Goal: Information Seeking & Learning: Learn about a topic

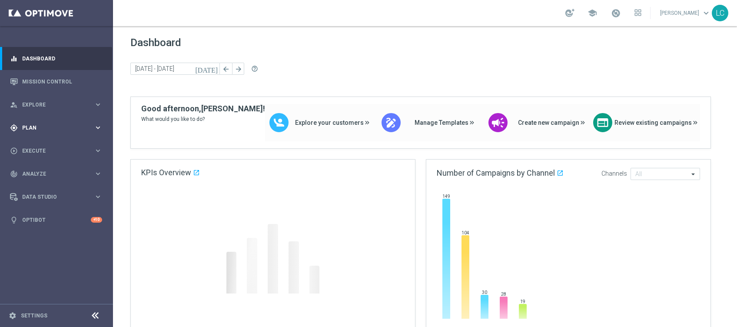
click at [49, 129] on span "Plan" at bounding box center [58, 127] width 72 height 5
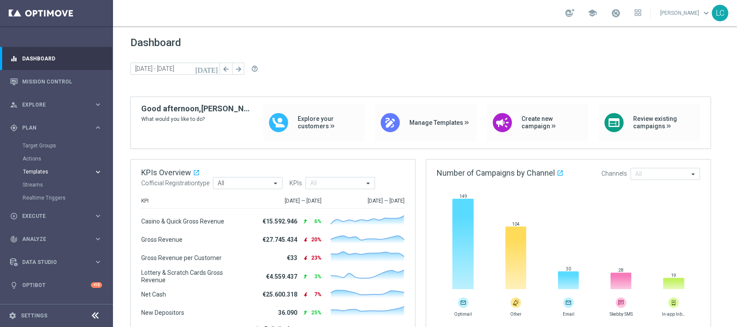
click at [48, 174] on span "Templates" at bounding box center [54, 171] width 62 height 5
click at [39, 174] on button "Templates keyboard_arrow_right" at bounding box center [63, 171] width 80 height 7
click at [36, 258] on div "Data Studio" at bounding box center [52, 262] width 84 height 8
click at [39, 213] on link "Attributes" at bounding box center [57, 214] width 68 height 7
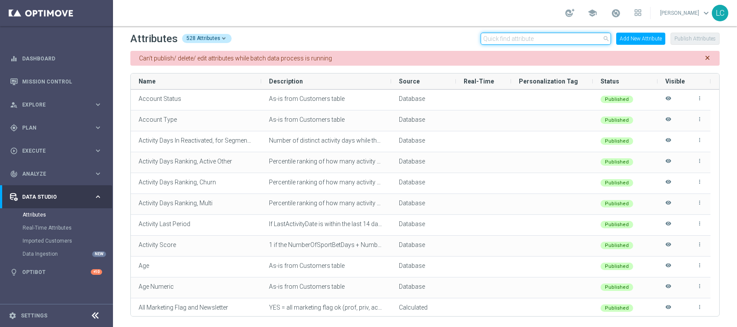
click at [524, 40] on input "text" at bounding box center [546, 39] width 130 height 12
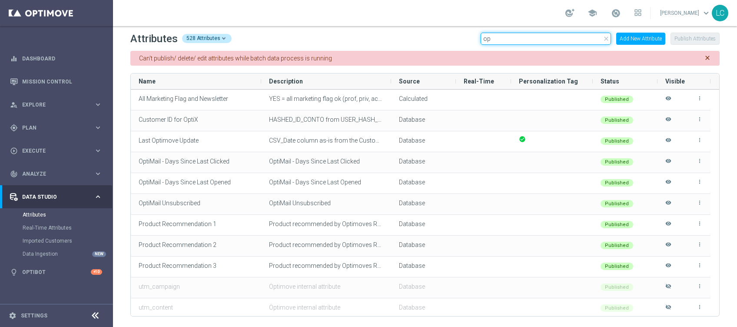
type input "o"
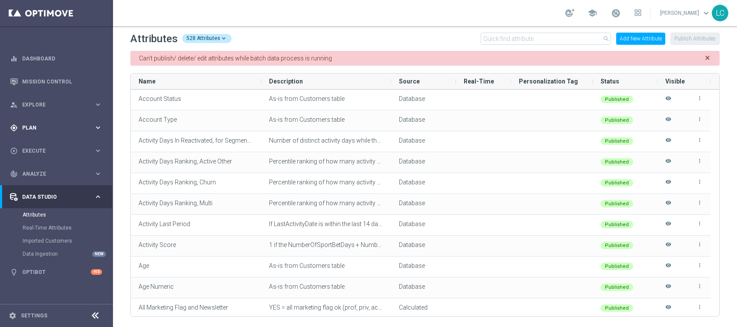
click at [27, 132] on div "gps_fixed Plan keyboard_arrow_right" at bounding box center [56, 127] width 112 height 23
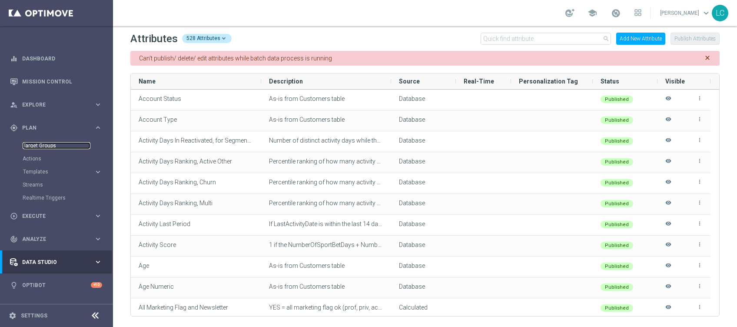
click at [41, 148] on link "Target Groups" at bounding box center [57, 145] width 68 height 7
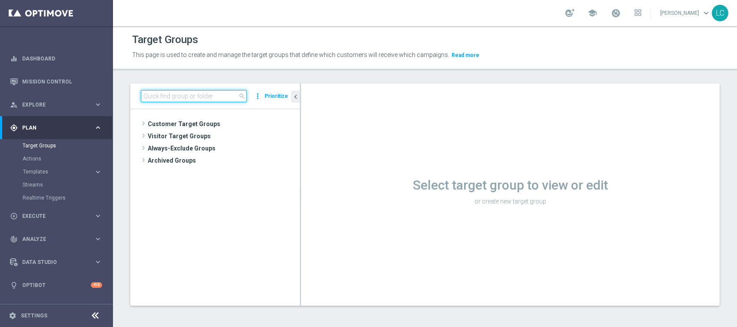
click at [197, 97] on input at bounding box center [194, 96] width 106 height 12
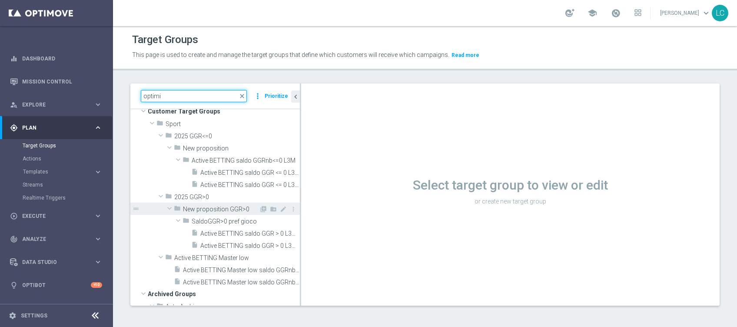
scroll to position [4, 0]
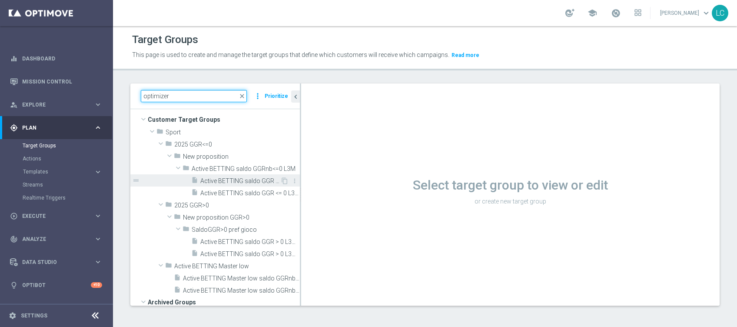
type input "optimizer"
click at [230, 178] on span "Active BETTING saldo GGR <= 0 L3M OPTIMIZER" at bounding box center [240, 180] width 80 height 7
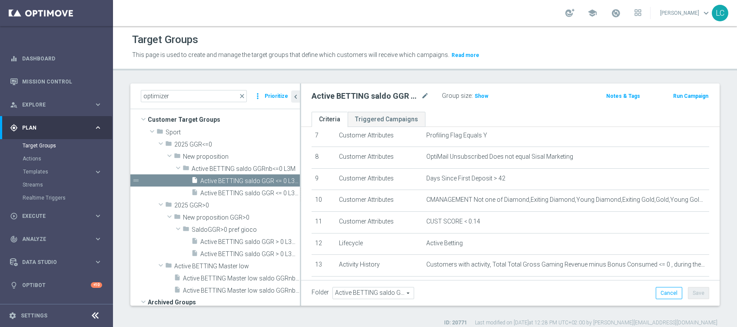
scroll to position [166, 0]
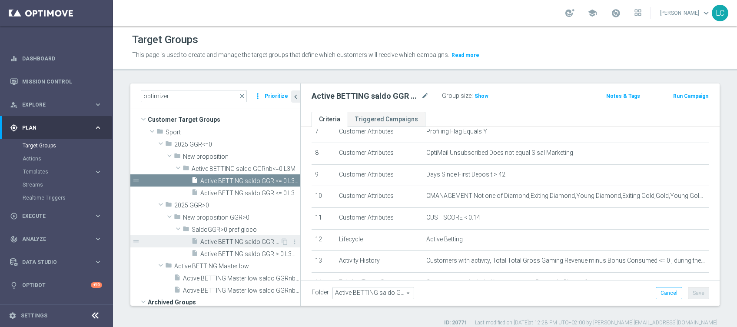
click at [224, 238] on span "Active BETTING saldo GGR > 0 L3M OPTIMIZER" at bounding box center [240, 241] width 80 height 7
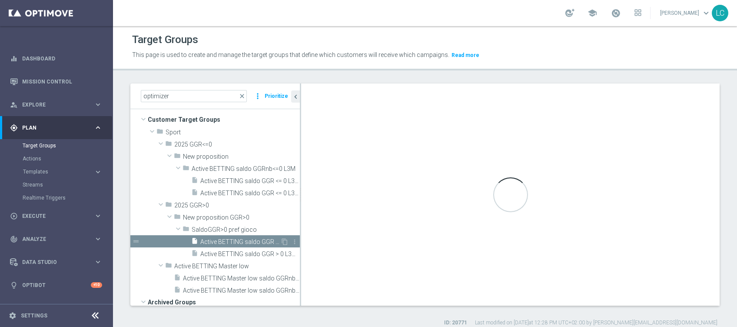
type input "SaldoGGR>0 pref gioco"
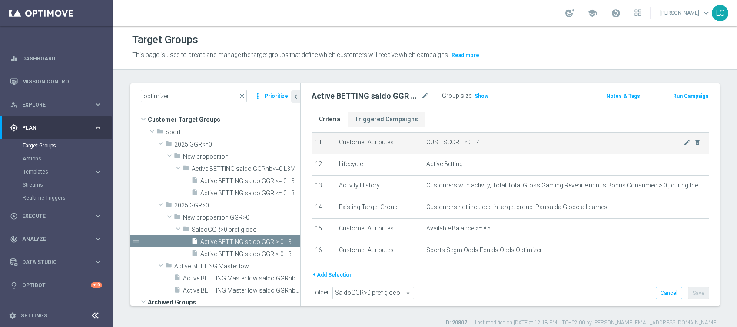
scroll to position [274, 0]
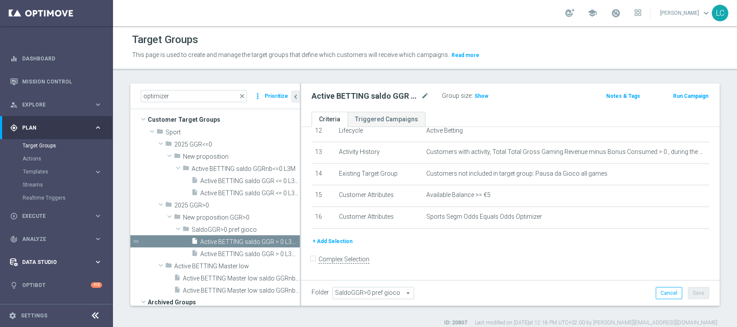
click at [35, 261] on span "Data Studio" at bounding box center [58, 262] width 72 height 5
click at [37, 214] on link "Attributes" at bounding box center [57, 214] width 68 height 7
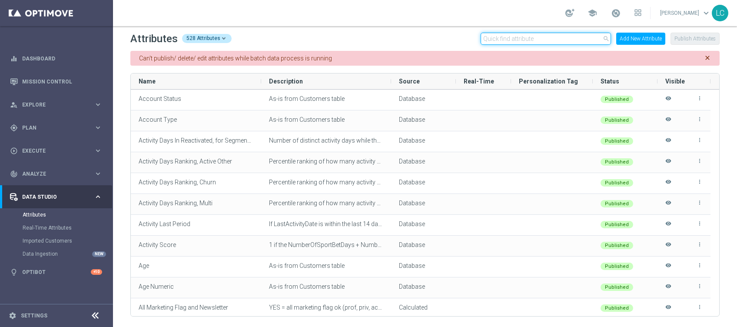
click at [553, 37] on input "text" at bounding box center [546, 39] width 130 height 12
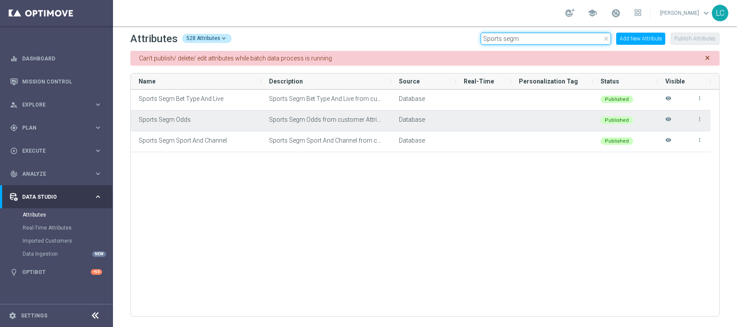
type input "Sports segm"
click at [669, 121] on icon "visibility" at bounding box center [669, 123] width 6 height 14
click at [669, 121] on div "more_vert visibility" at bounding box center [684, 121] width 37 height 20
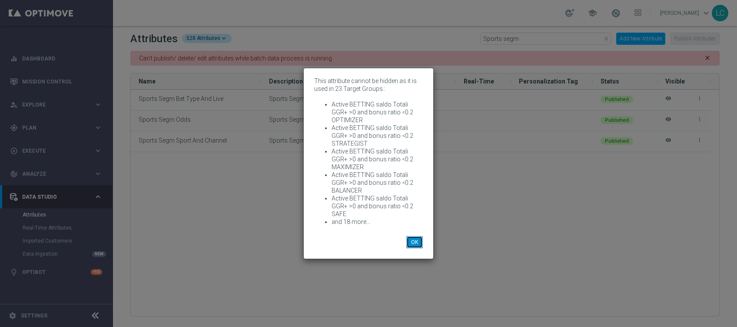
click at [420, 237] on button "OK" at bounding box center [415, 242] width 17 height 12
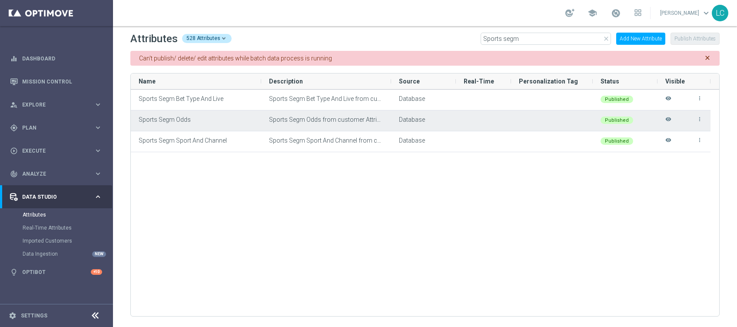
click at [700, 120] on icon "more_vert" at bounding box center [700, 119] width 6 height 6
click at [334, 113] on div "Sports Segm Odds from customer Attributes table" at bounding box center [326, 120] width 130 height 20
click at [175, 123] on div "Sports Segm Odds" at bounding box center [196, 120] width 130 height 20
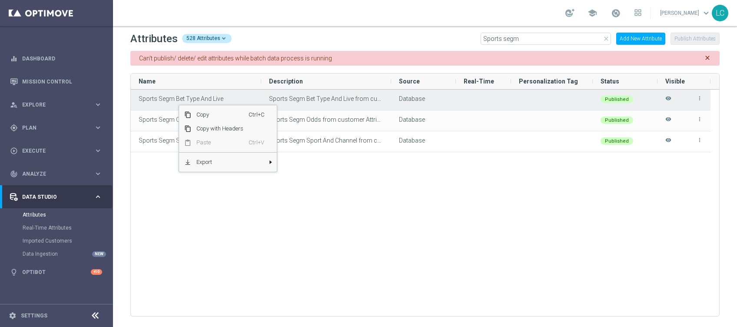
click at [178, 104] on div "Sports Segm Bet Type And Live" at bounding box center [196, 100] width 130 height 20
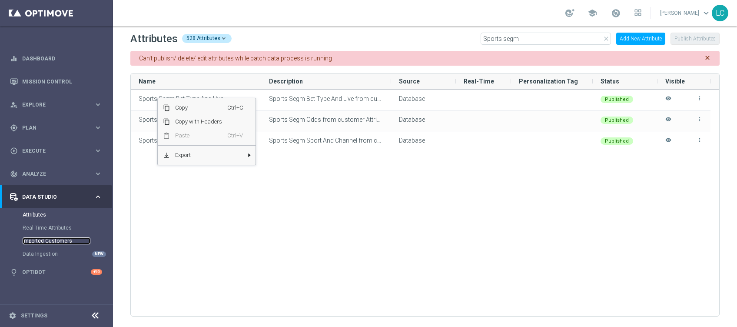
click at [48, 240] on link "Imported Customers" at bounding box center [57, 240] width 68 height 7
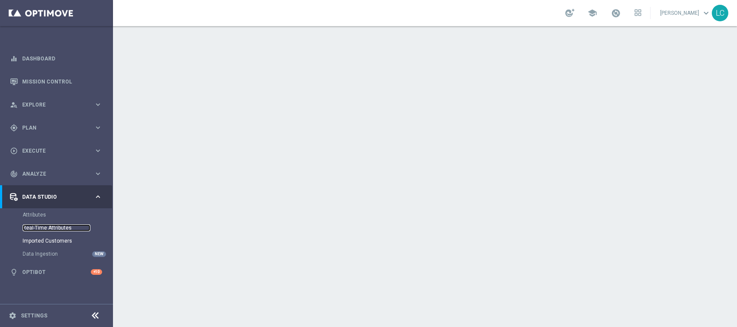
click at [46, 228] on link "Real-Time Attributes" at bounding box center [57, 227] width 68 height 7
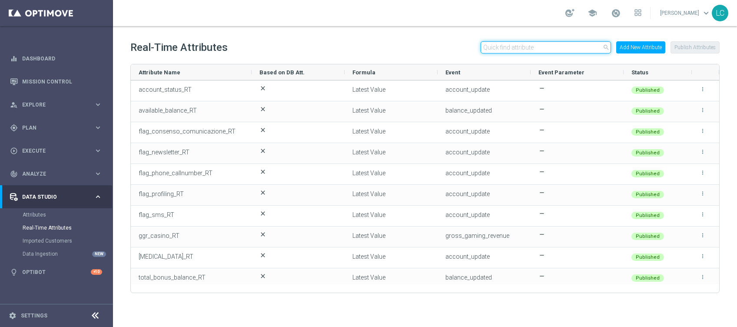
click at [529, 50] on input "text" at bounding box center [546, 47] width 130 height 12
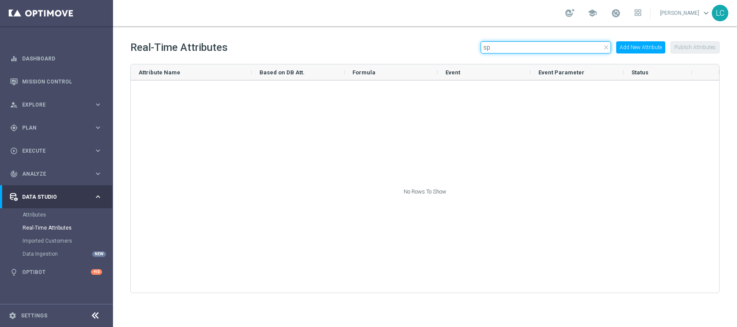
type input "s"
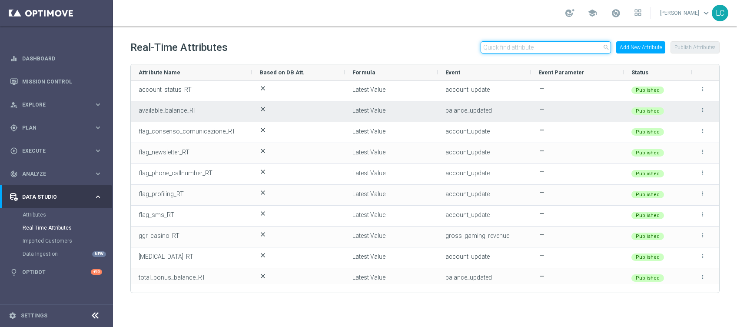
scroll to position [5, 0]
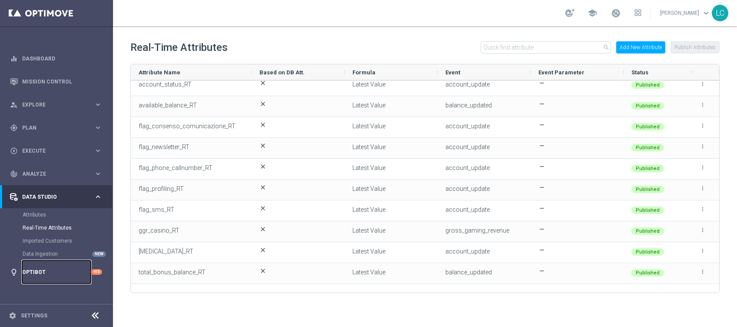
click at [40, 268] on link "Optibot" at bounding box center [56, 271] width 69 height 23
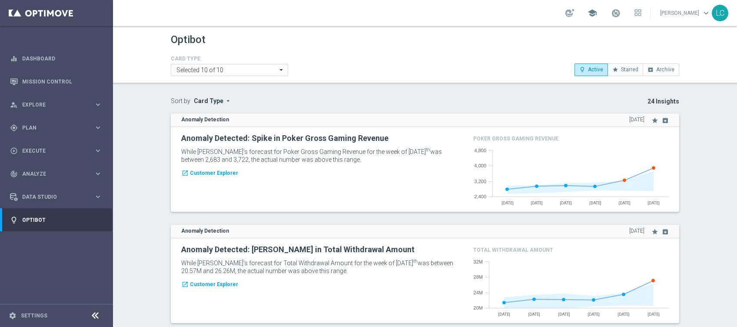
click at [594, 10] on span "school" at bounding box center [593, 13] width 10 height 10
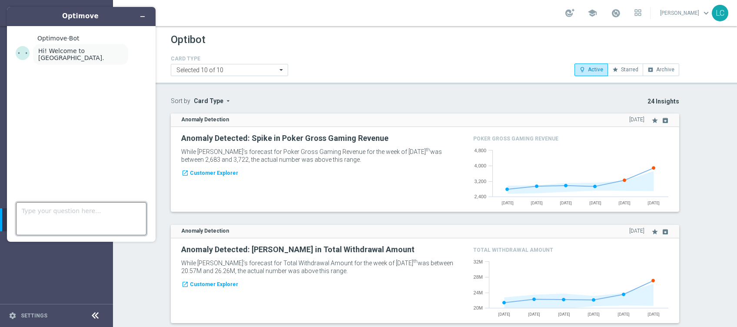
click at [54, 204] on textarea "Type your question here..." at bounding box center [81, 218] width 130 height 33
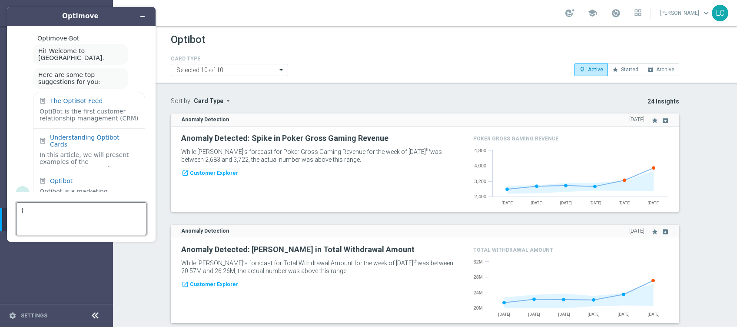
scroll to position [12, 0]
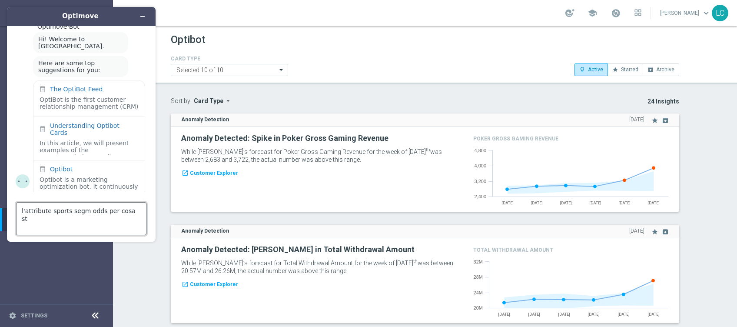
type textarea "l'attribute sports segm odds per cosa sta"
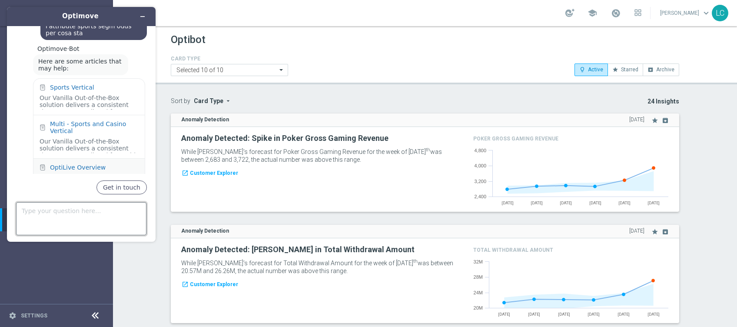
scroll to position [187, 0]
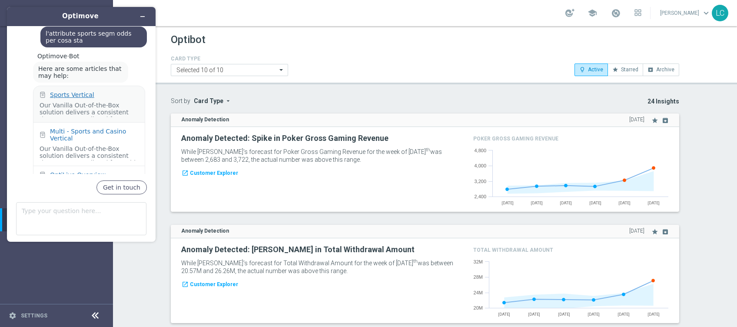
click at [78, 91] on div "Sports Vertical" at bounding box center [72, 94] width 44 height 7
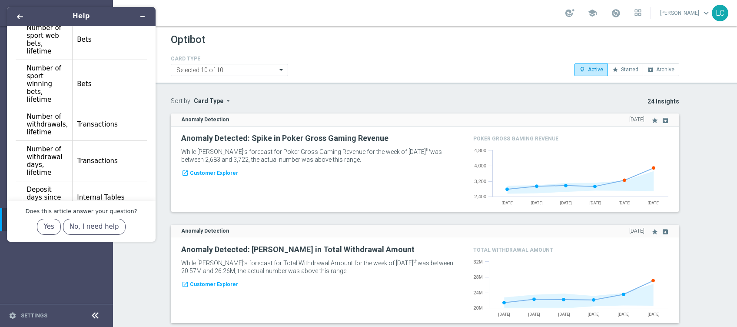
scroll to position [0, 64]
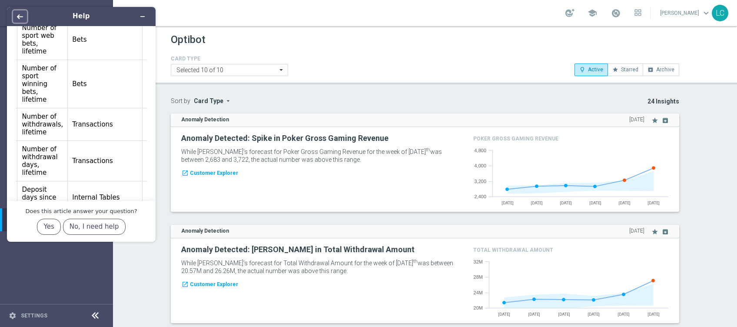
click at [20, 18] on icon "Back" at bounding box center [20, 16] width 6 height 6
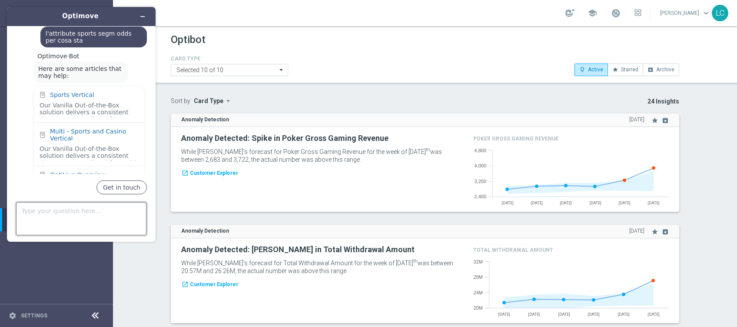
scroll to position [296, 0]
click at [98, 218] on textarea "Type your question here..." at bounding box center [81, 218] width 130 height 33
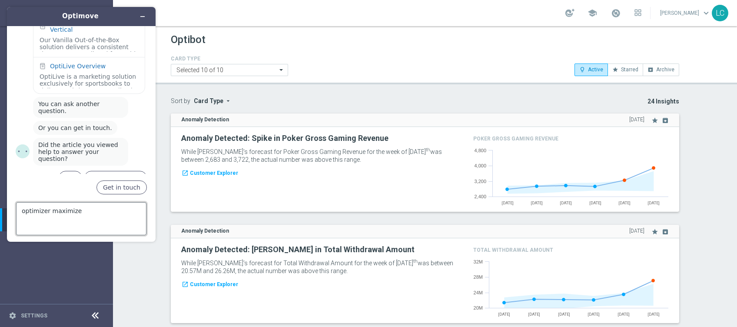
type textarea "optimizer maximizer"
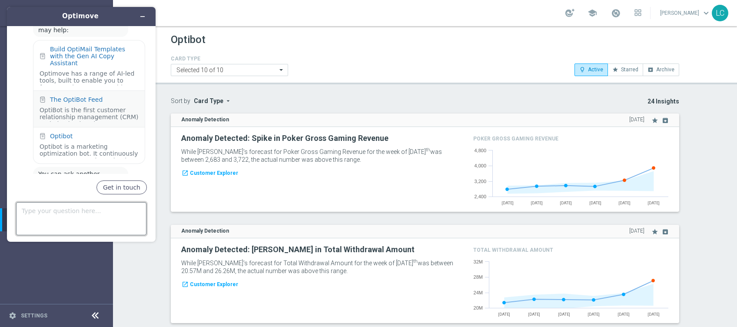
scroll to position [508, 0]
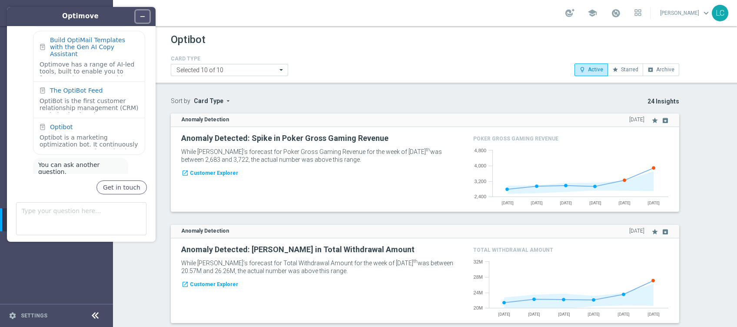
click at [141, 11] on button "Minimize widget" at bounding box center [143, 16] width 14 height 12
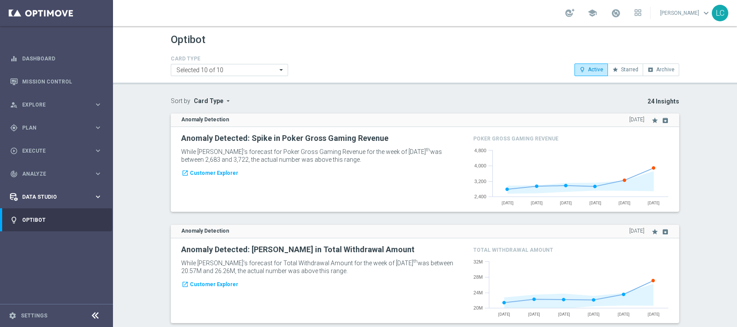
click at [45, 195] on span "Data Studio" at bounding box center [58, 196] width 72 height 5
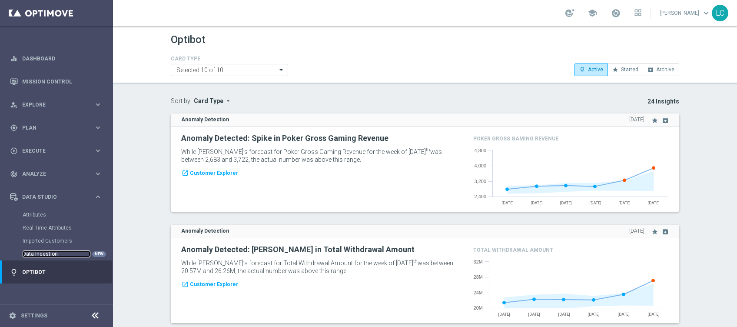
click at [47, 250] on link "Data Ingestion" at bounding box center [57, 253] width 68 height 7
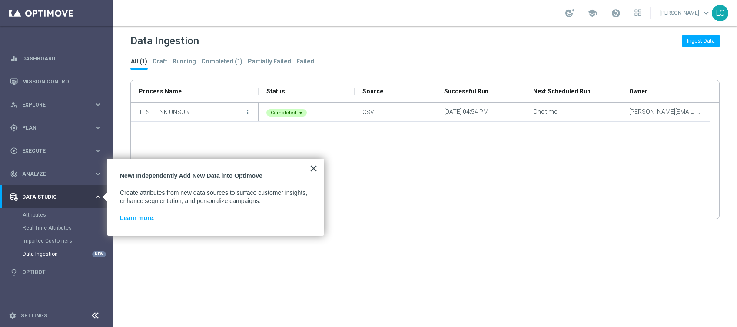
click at [316, 167] on button "×" at bounding box center [314, 168] width 8 height 14
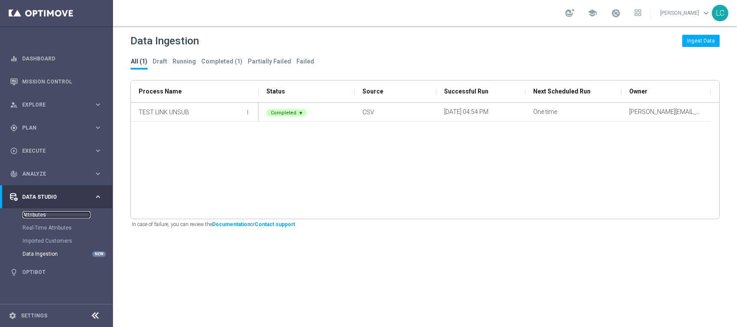
click at [30, 213] on link "Attributes" at bounding box center [57, 214] width 68 height 7
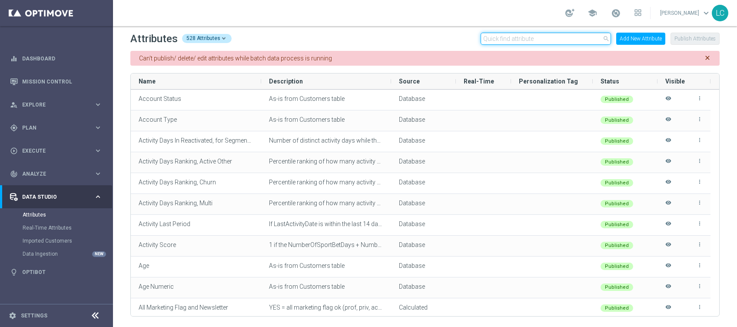
click at [509, 35] on input "text" at bounding box center [546, 39] width 130 height 12
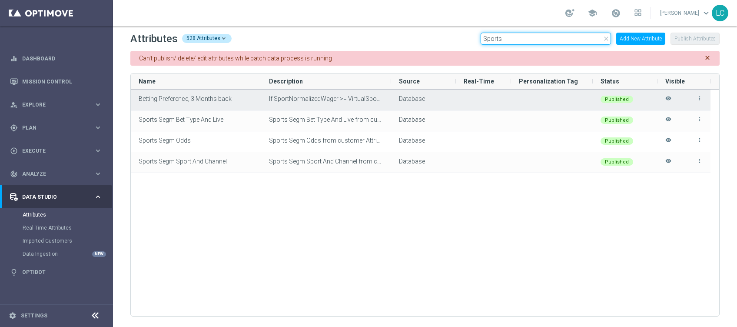
type input "Sports"
click at [342, 98] on span "If SportNormalizedWager >= VirtualSportNormalizedWager, then 'Sports Betting', …" at bounding box center [423, 98] width 309 height 7
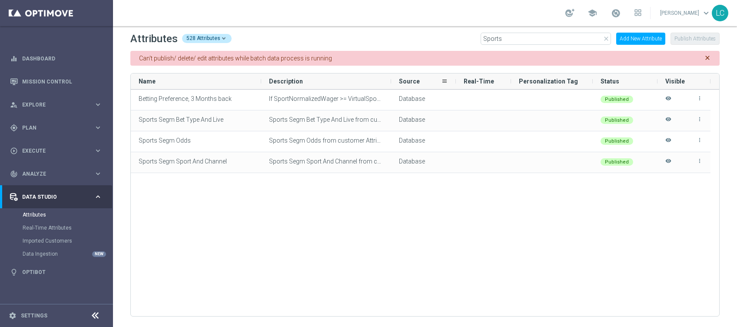
click at [392, 80] on div "Source" at bounding box center [423, 81] width 65 height 16
drag, startPoint x: 390, startPoint y: 80, endPoint x: 466, endPoint y: 66, distance: 77.4
drag, startPoint x: 466, startPoint y: 66, endPoint x: 367, endPoint y: 84, distance: 100.3
click at [367, 84] on div "Description" at bounding box center [322, 81] width 107 height 16
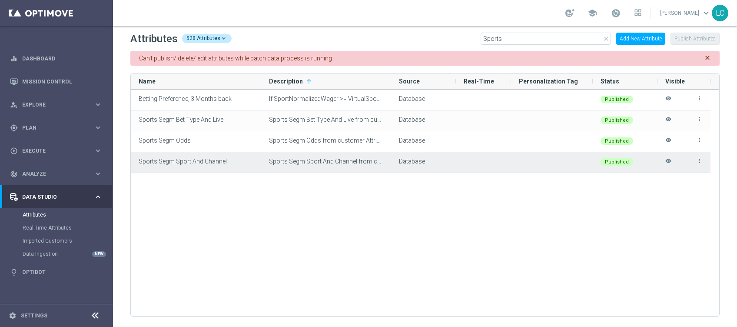
click at [699, 160] on icon "more_vert" at bounding box center [700, 161] width 6 height 6
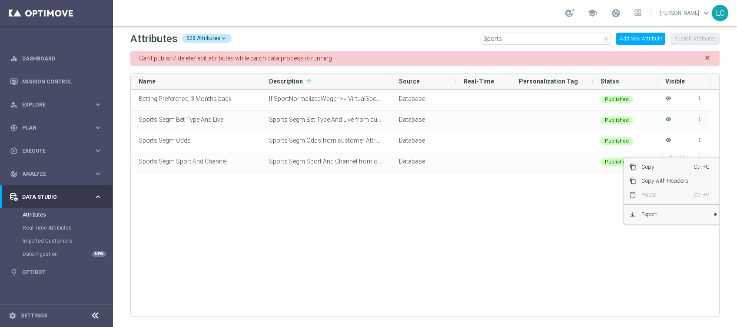
click at [550, 228] on div "Betting Preference, 3 Months back If SportNormalizedWager >= VirtualSportNormal…" at bounding box center [425, 203] width 589 height 227
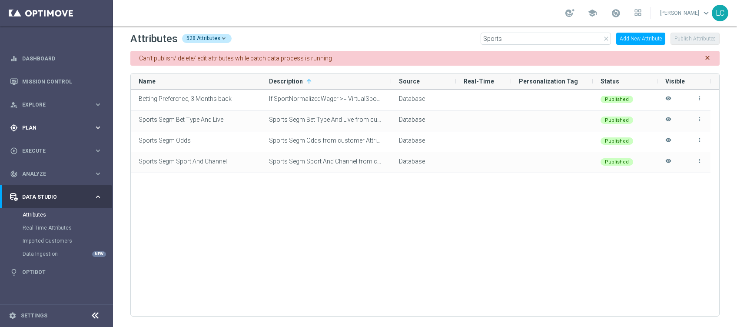
click at [34, 120] on div "gps_fixed Plan keyboard_arrow_right" at bounding box center [56, 127] width 112 height 23
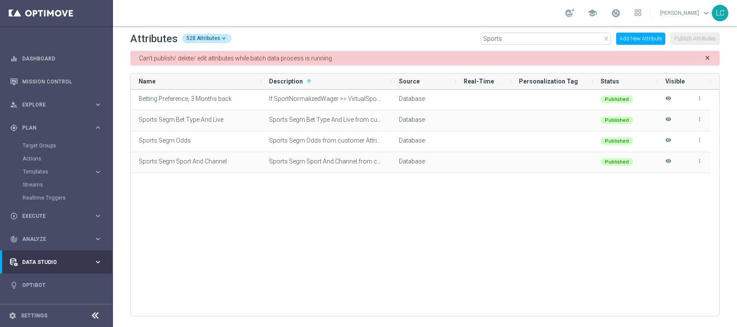
click at [37, 140] on div "Target Groups" at bounding box center [68, 145] width 90 height 13
click at [37, 148] on link "Target Groups" at bounding box center [57, 145] width 68 height 7
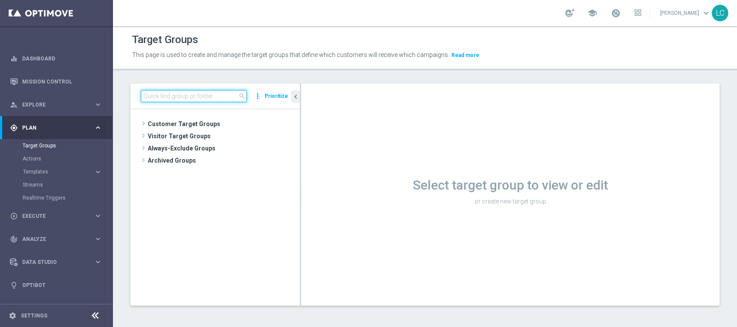
click at [196, 101] on input at bounding box center [194, 96] width 106 height 12
paste input "Active BETTING saldo GGR > 0 L3M BALANCER/STRATEGIST"
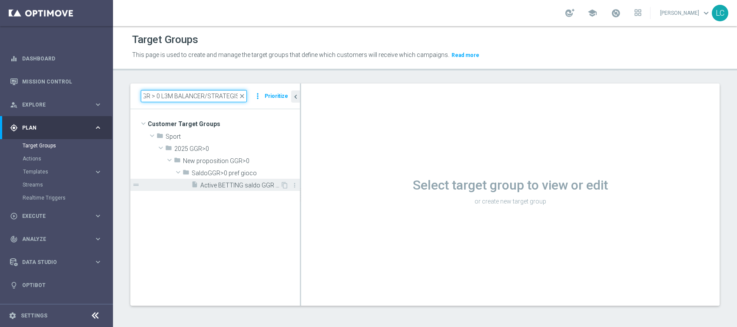
type input "Active BETTING saldo GGR > 0 L3M BALANCER/STRATEGIST"
click at [210, 187] on span "Active BETTING saldo GGR > 0 L3M BALANCER/STRATEGIST" at bounding box center [240, 185] width 80 height 7
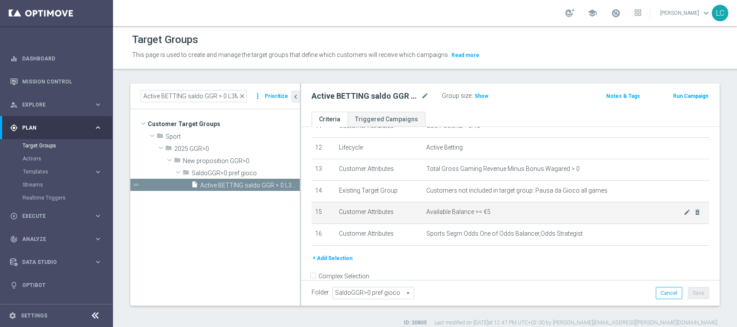
scroll to position [257, 0]
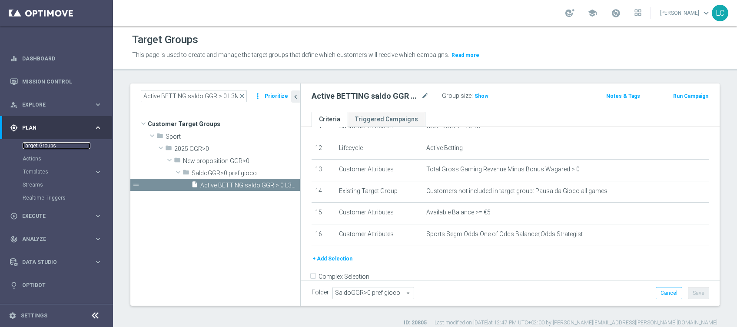
click at [30, 148] on link "Target Groups" at bounding box center [57, 145] width 68 height 7
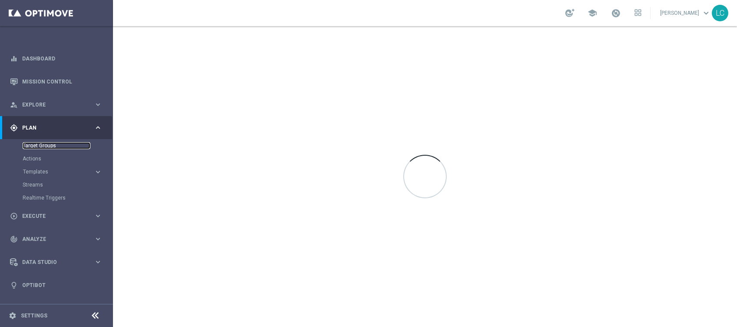
click at [30, 148] on link "Target Groups" at bounding box center [57, 145] width 68 height 7
